Goal: Information Seeking & Learning: Learn about a topic

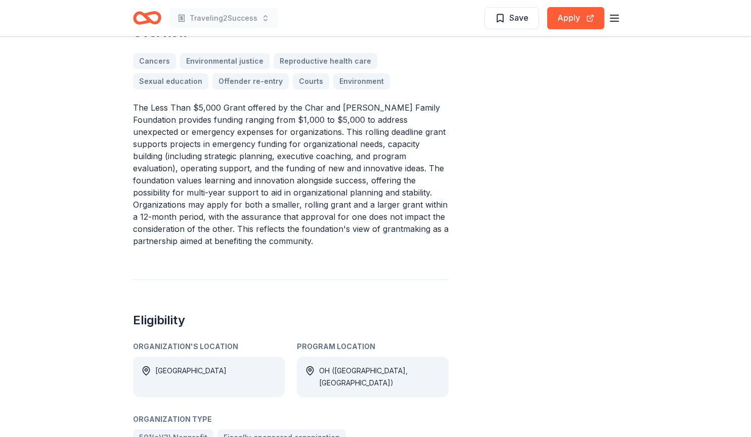
scroll to position [376, 0]
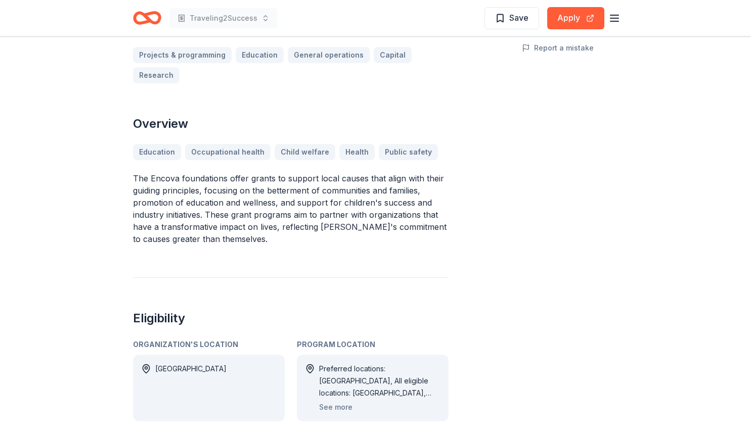
scroll to position [267, 0]
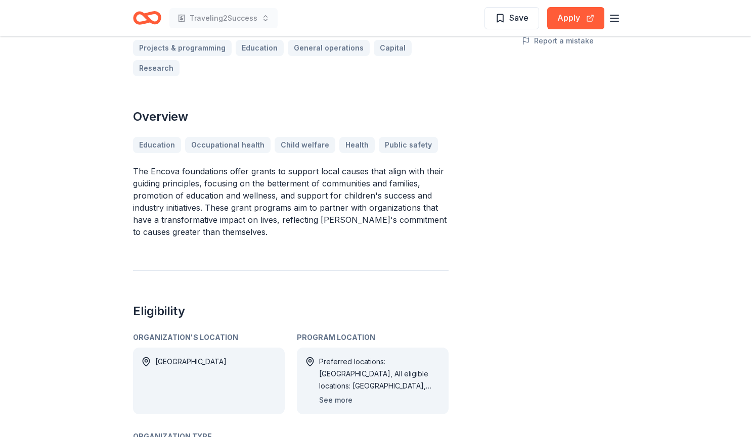
click at [340, 394] on button "See more" at bounding box center [335, 400] width 33 height 12
click at [342, 394] on button "See more" at bounding box center [335, 400] width 33 height 12
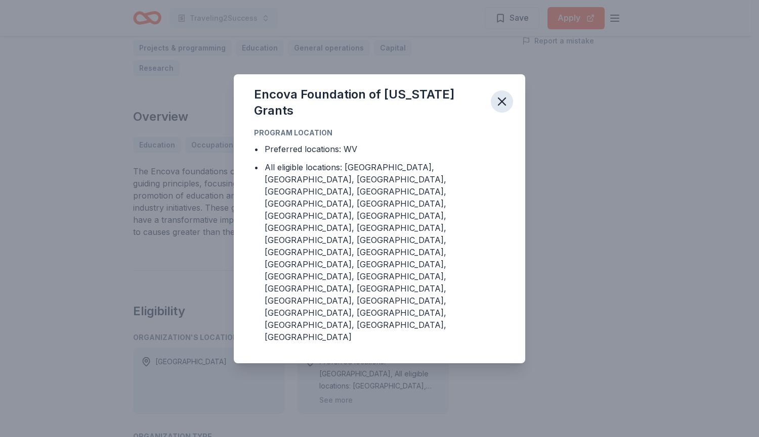
click at [504, 105] on icon "button" at bounding box center [501, 101] width 7 height 7
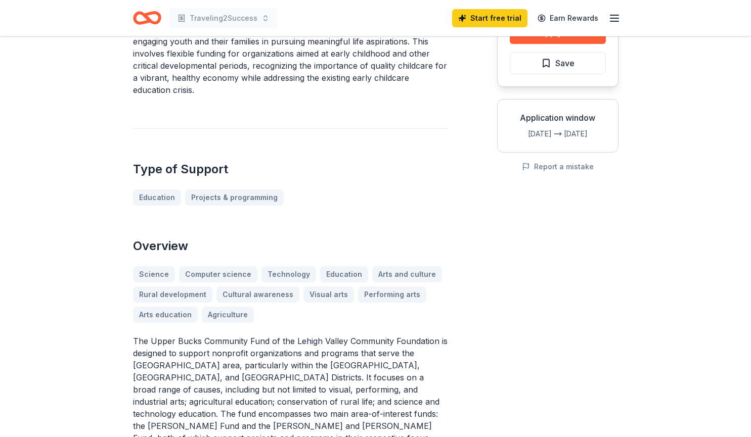
scroll to position [128, 0]
